Goal: Task Accomplishment & Management: Manage account settings

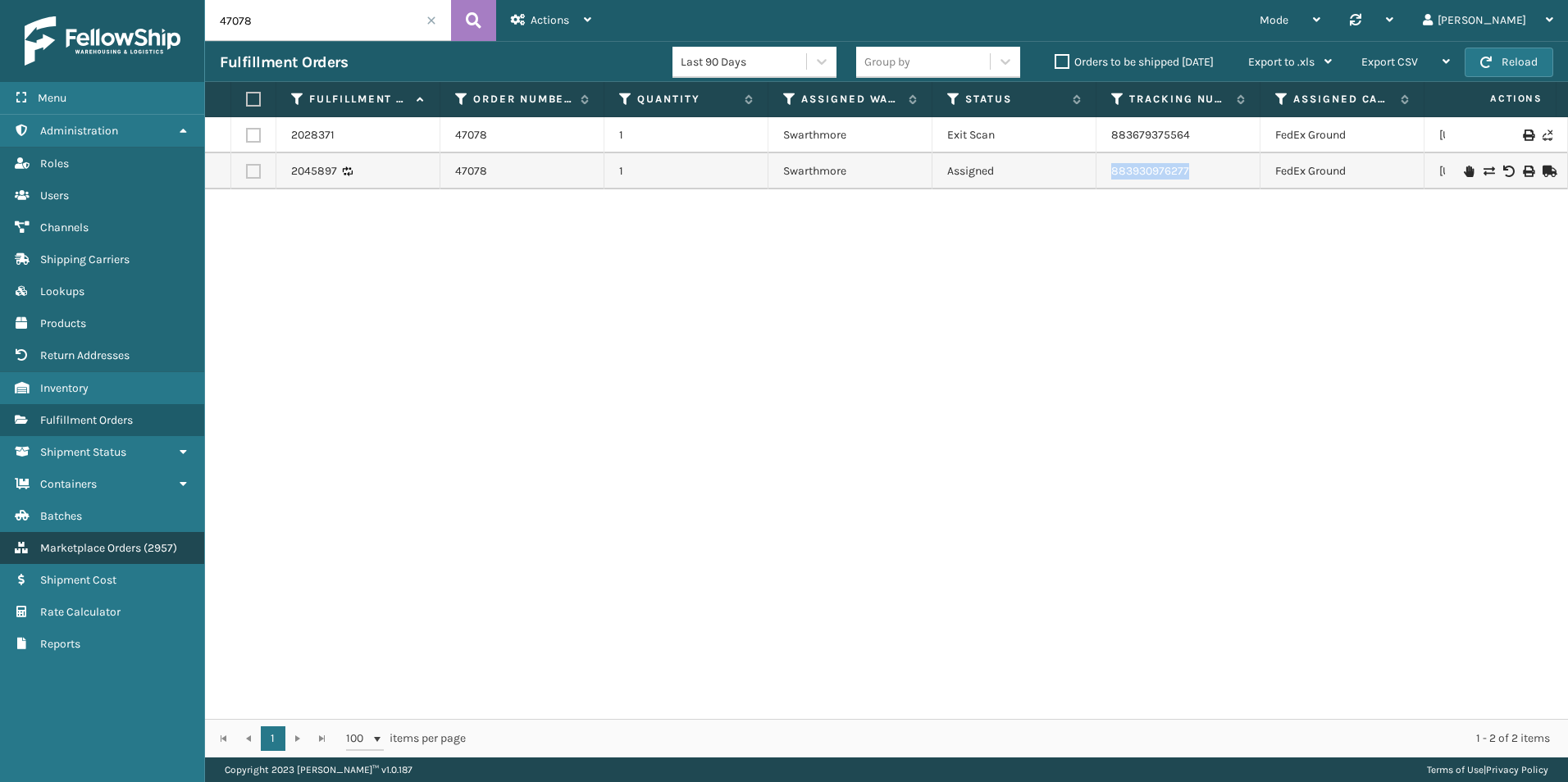
click at [122, 545] on span "Marketplace Orders" at bounding box center [90, 548] width 100 height 14
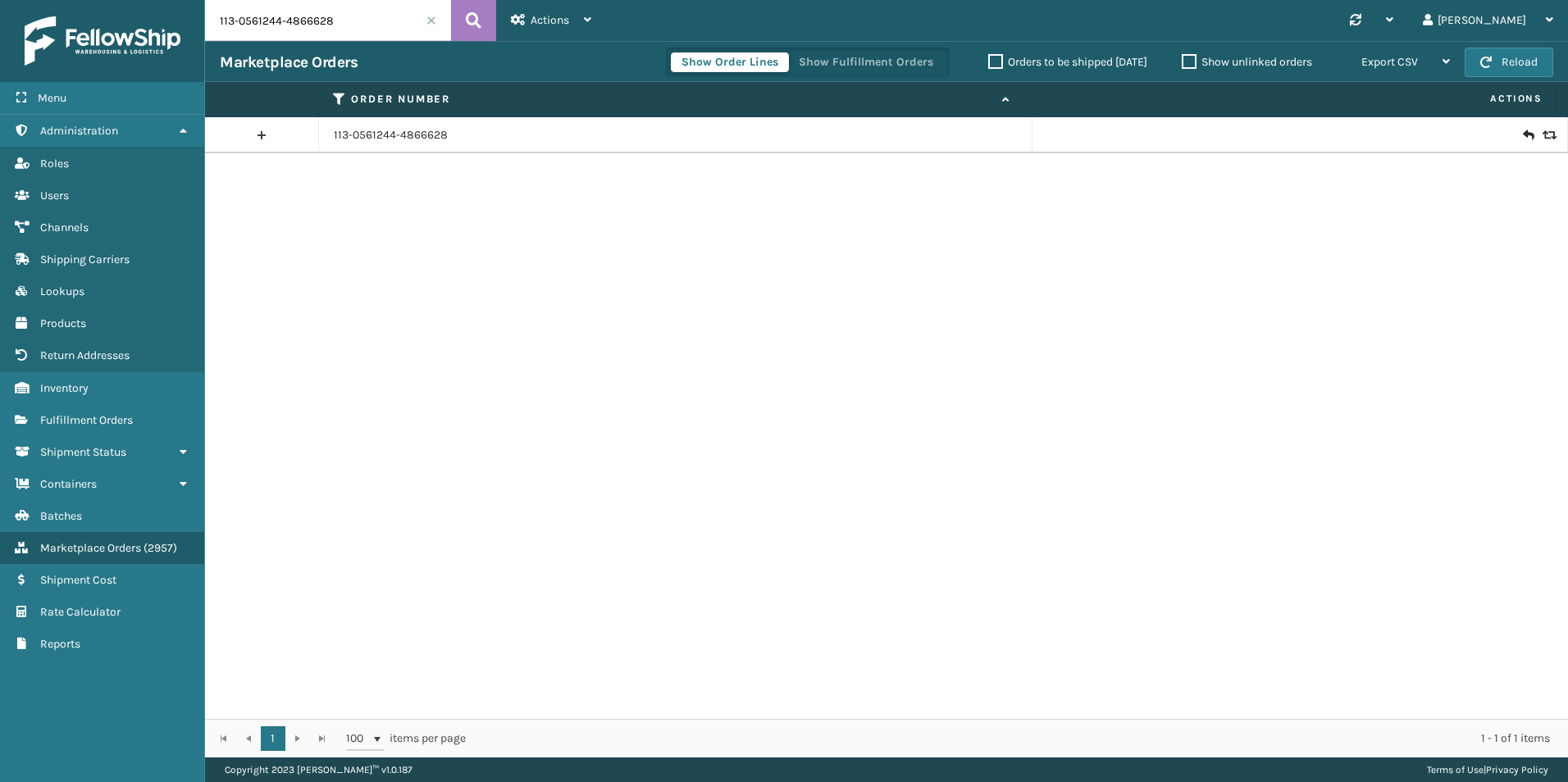
click at [381, 9] on input "113-0561244-4866628" at bounding box center [329, 20] width 246 height 41
click at [380, 8] on input "113-0561244-4866628" at bounding box center [329, 20] width 246 height 41
paste input "46902"
click at [474, 22] on icon at bounding box center [473, 20] width 15 height 24
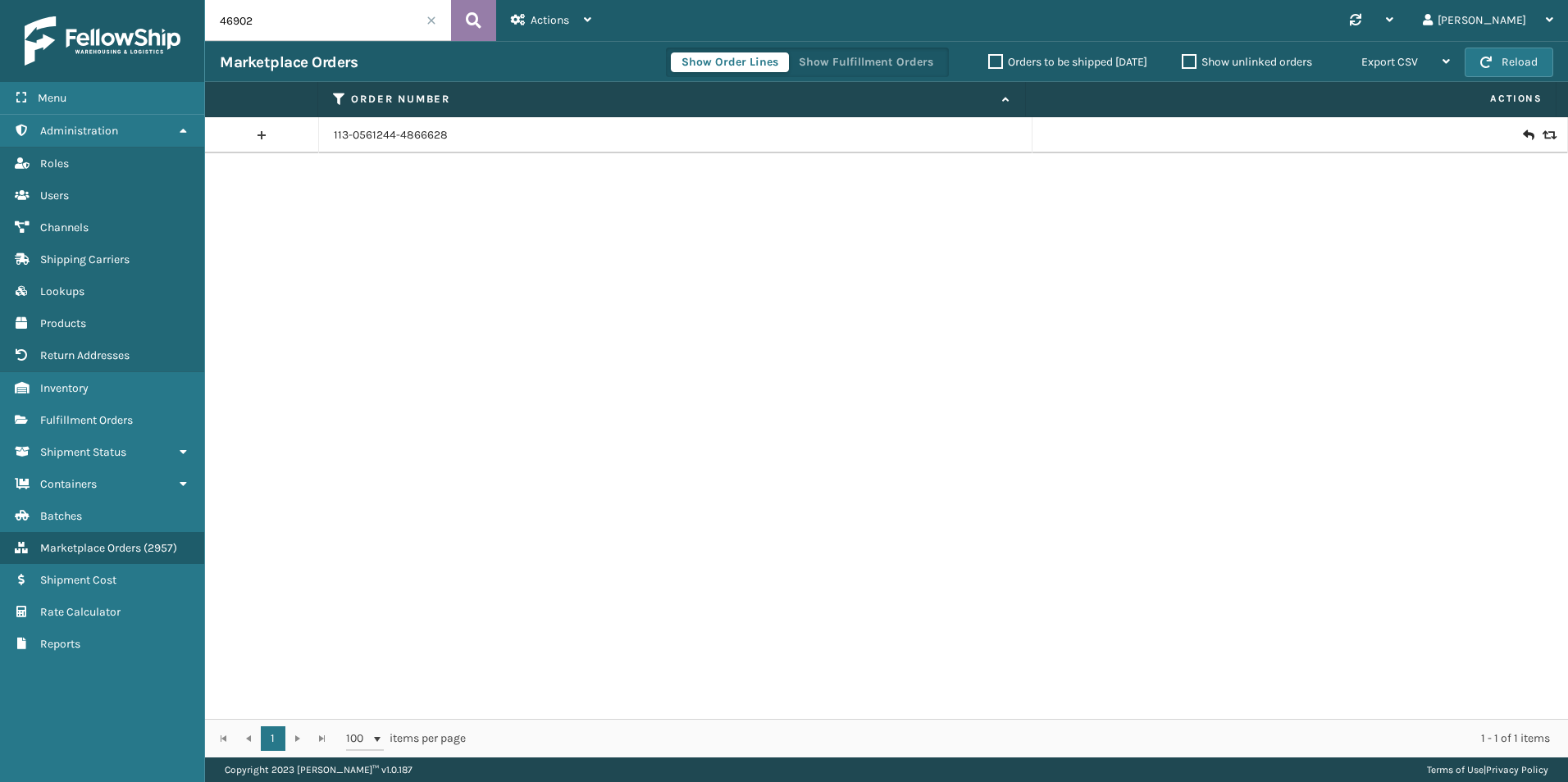
type input "46902"
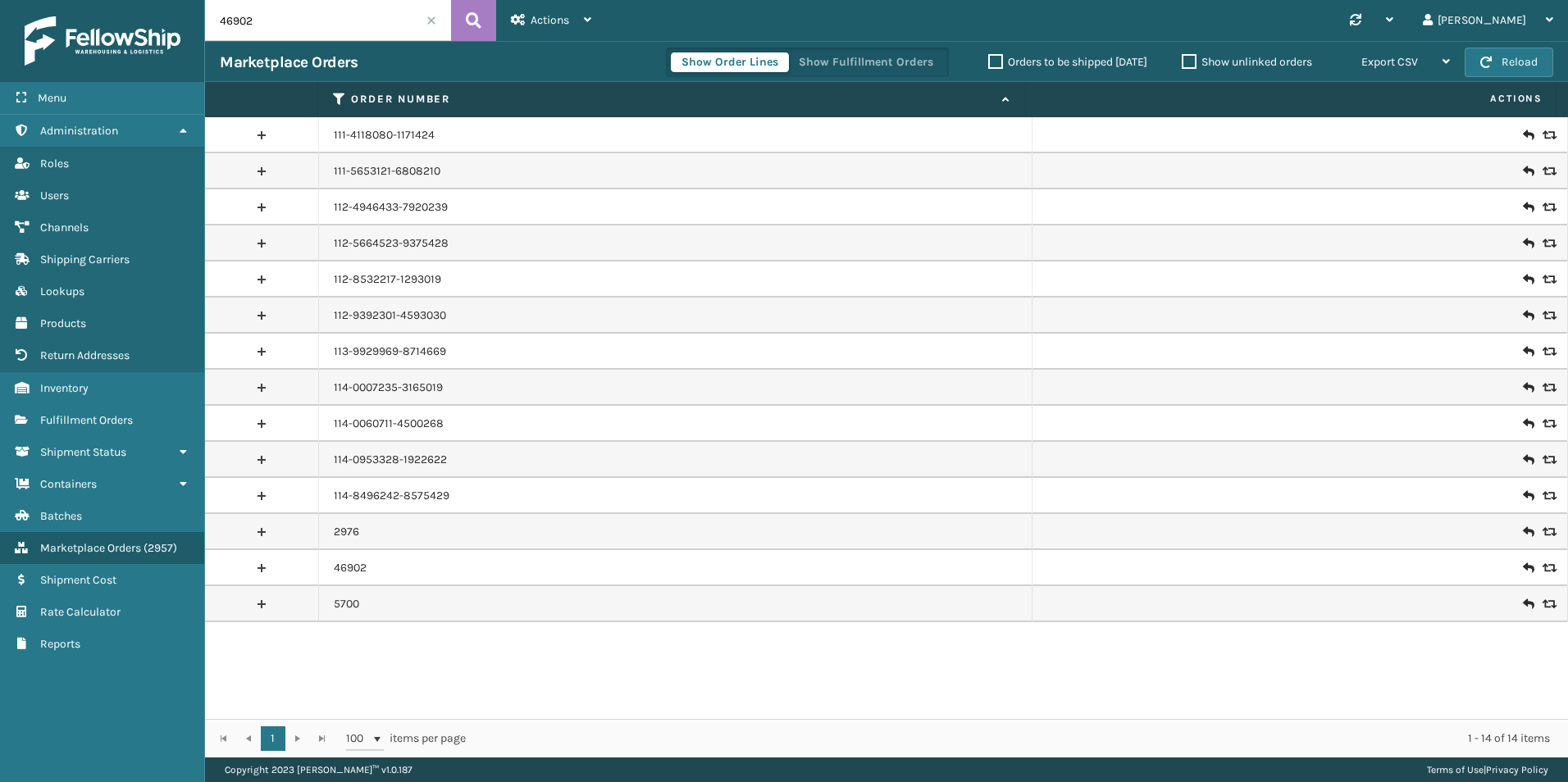
click at [1543, 570] on icon at bounding box center [1547, 568] width 10 height 12
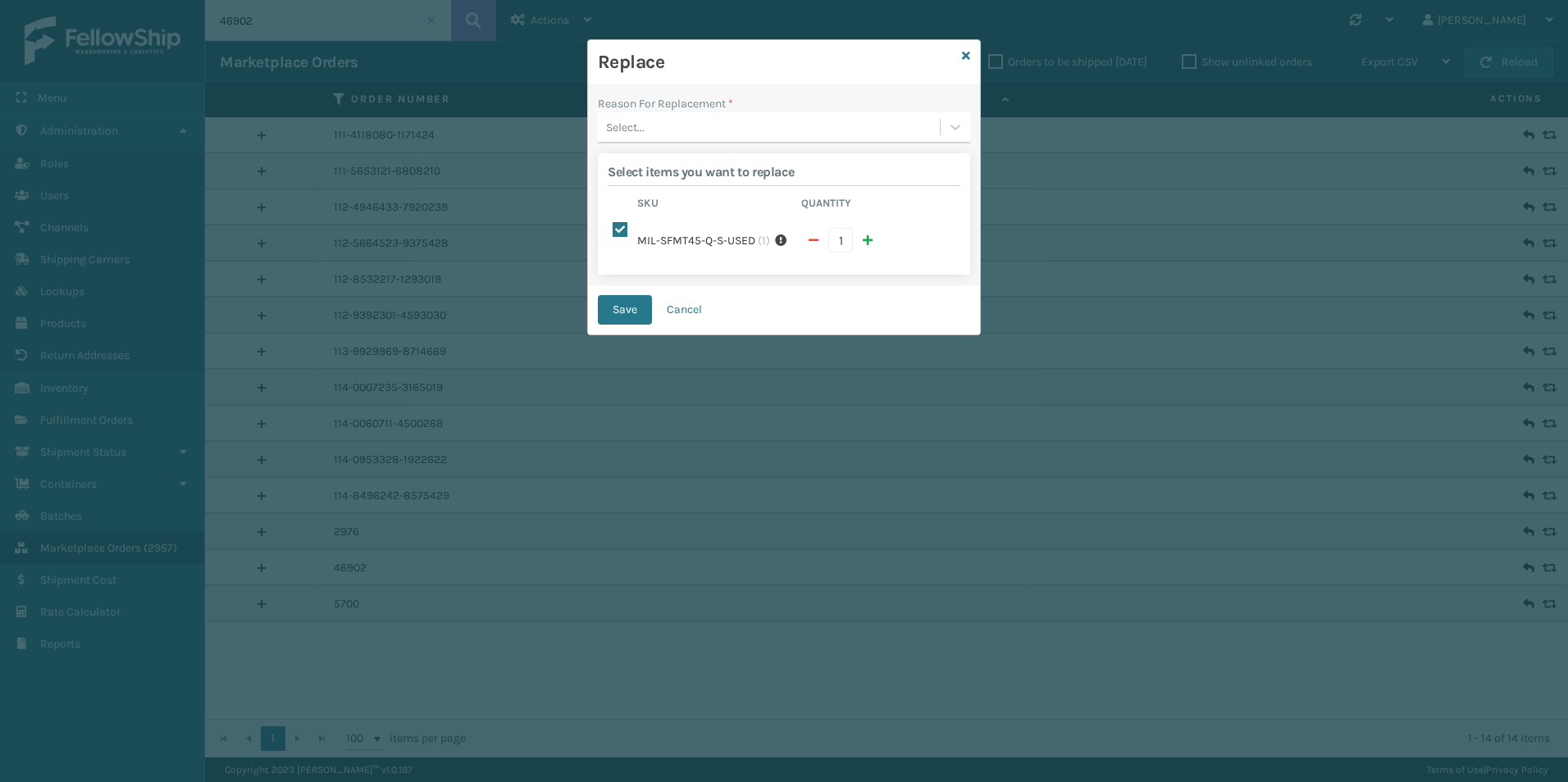
click at [675, 127] on div "Select..." at bounding box center [770, 128] width 342 height 27
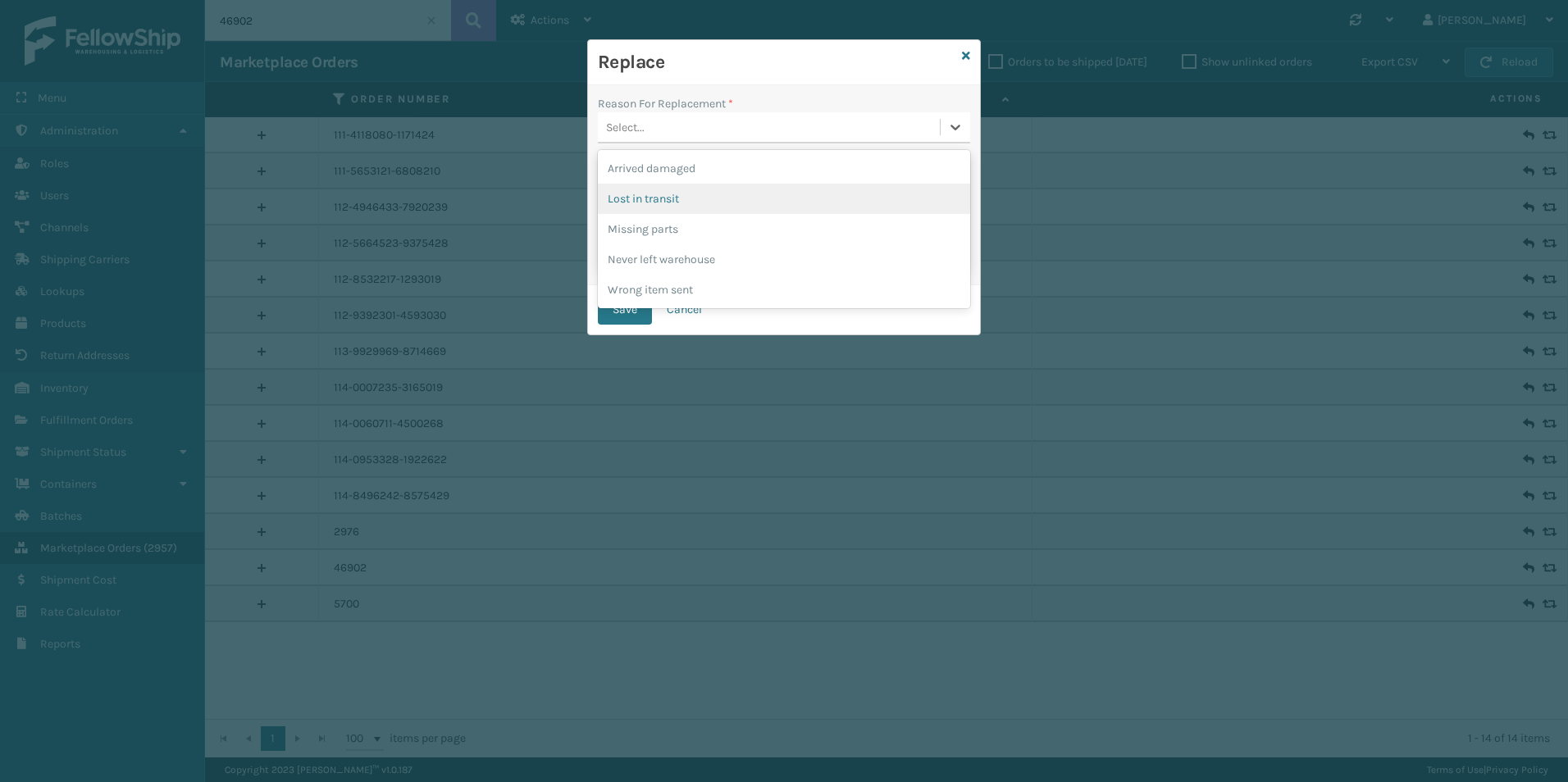
click at [665, 193] on div "Lost in transit" at bounding box center [784, 199] width 372 height 31
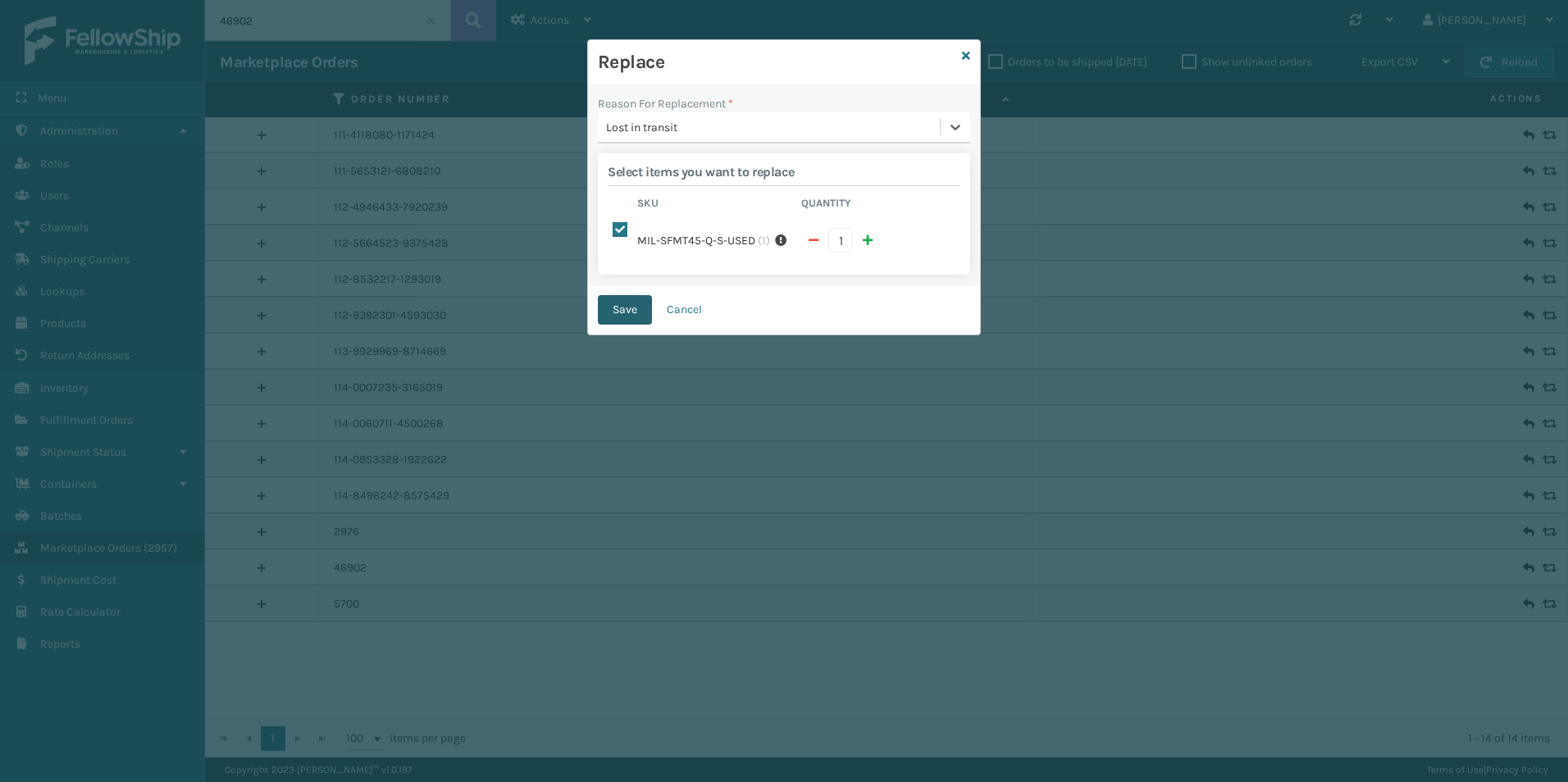
click at [634, 310] on button "Save" at bounding box center [626, 310] width 54 height 30
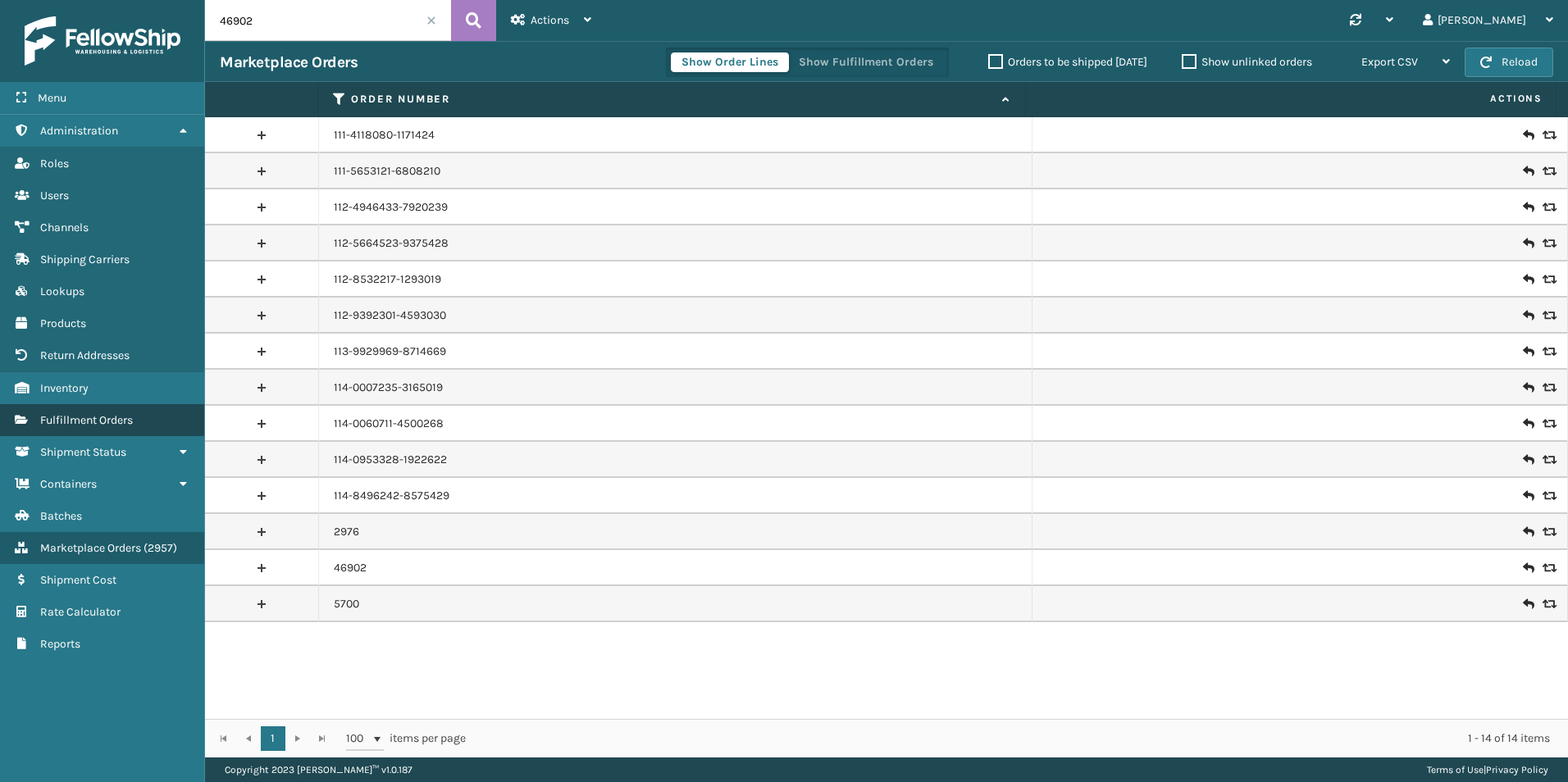
click at [106, 412] on link "Fulfillment Orders" at bounding box center [102, 420] width 205 height 32
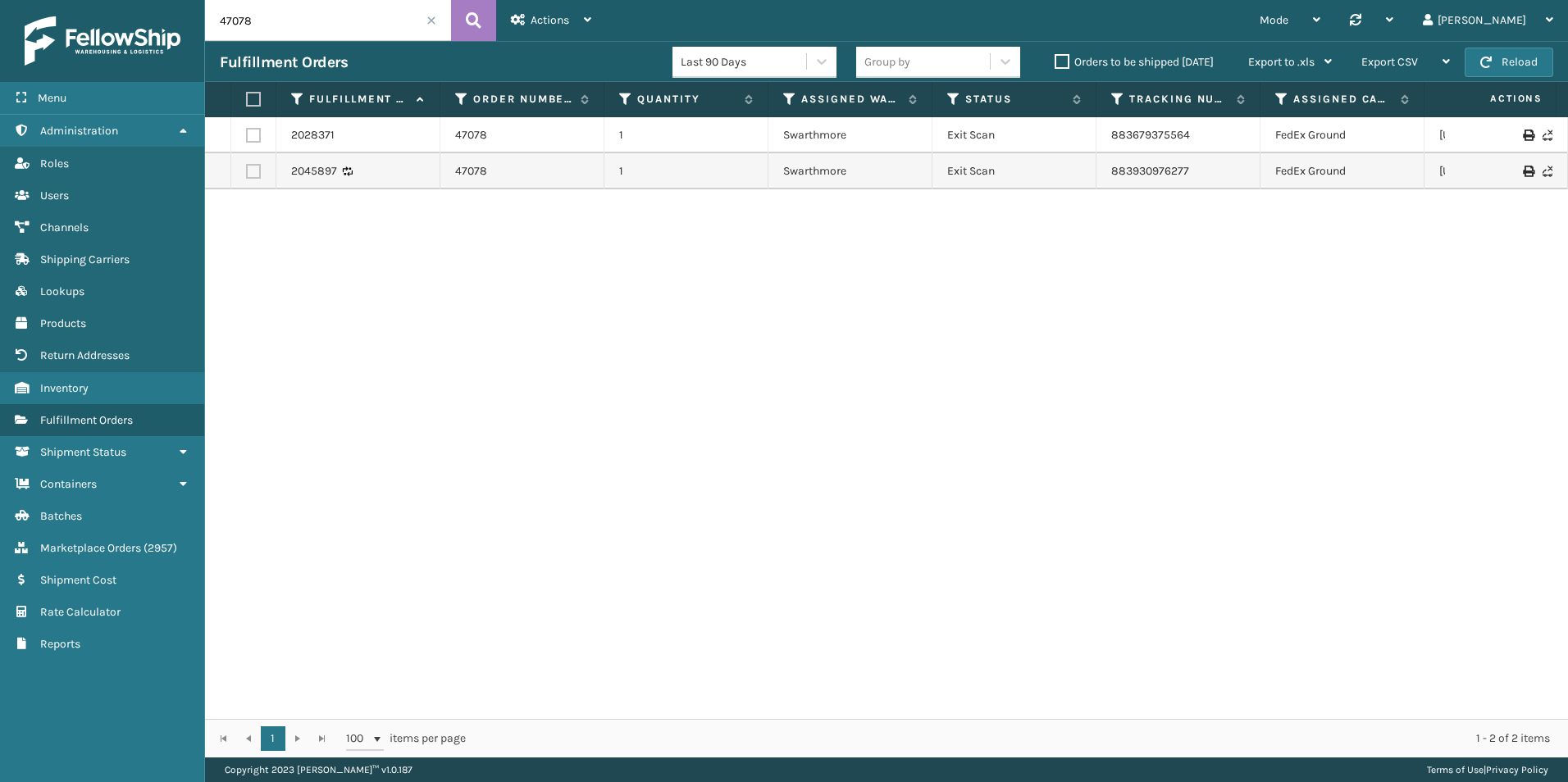
click at [320, 14] on input "47078" at bounding box center [329, 20] width 246 height 41
paste input "6902"
click at [473, 15] on icon at bounding box center [473, 20] width 15 height 24
type input "46902"
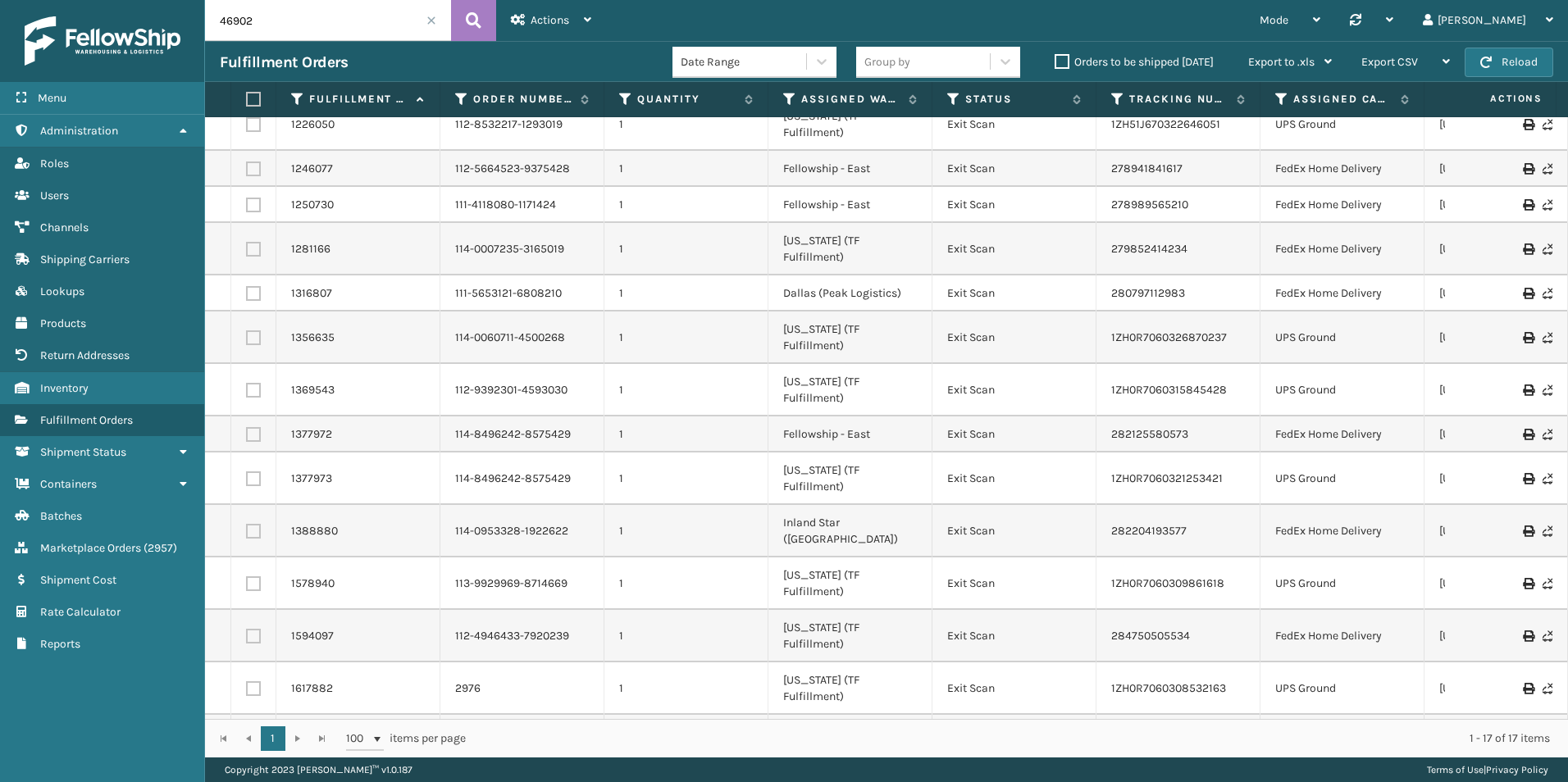
scroll to position [24, 0]
